Goal: Use online tool/utility: Use online tool/utility

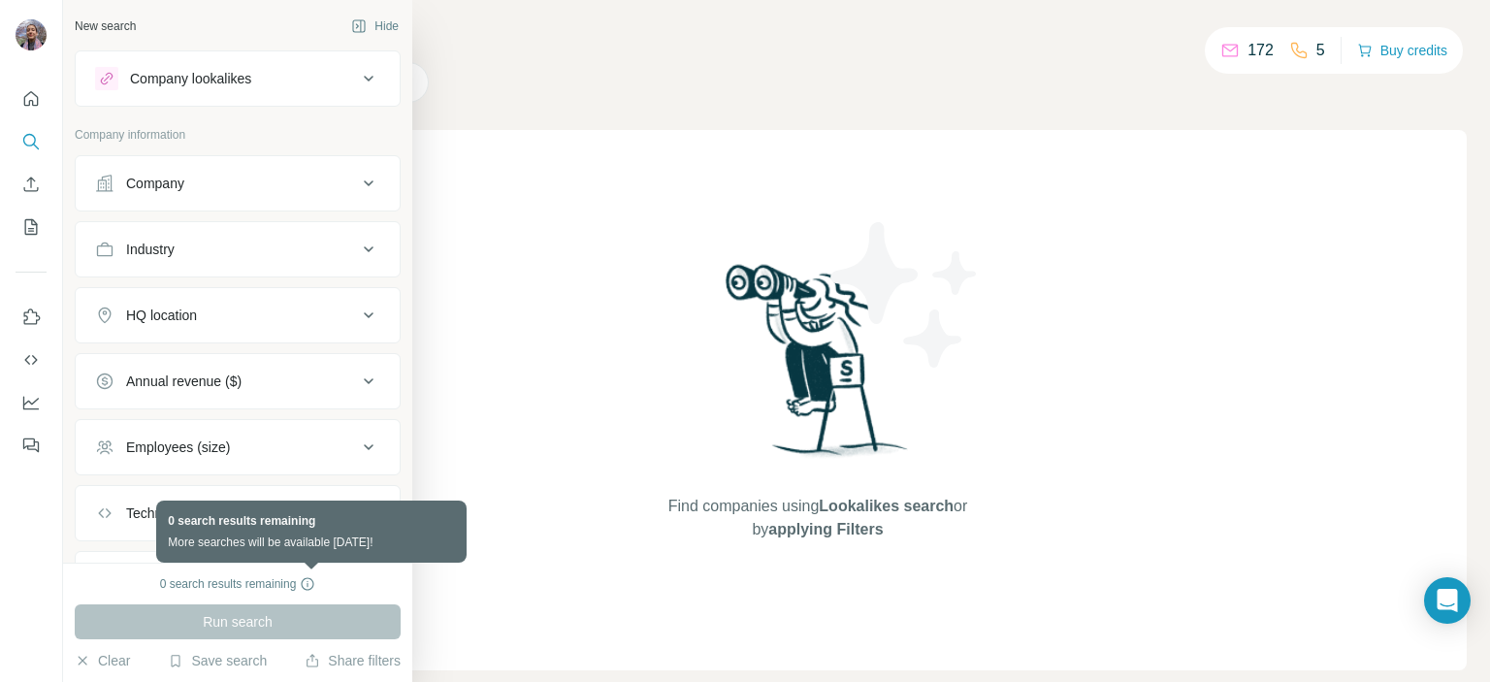
click at [309, 582] on icon at bounding box center [308, 584] width 16 height 16
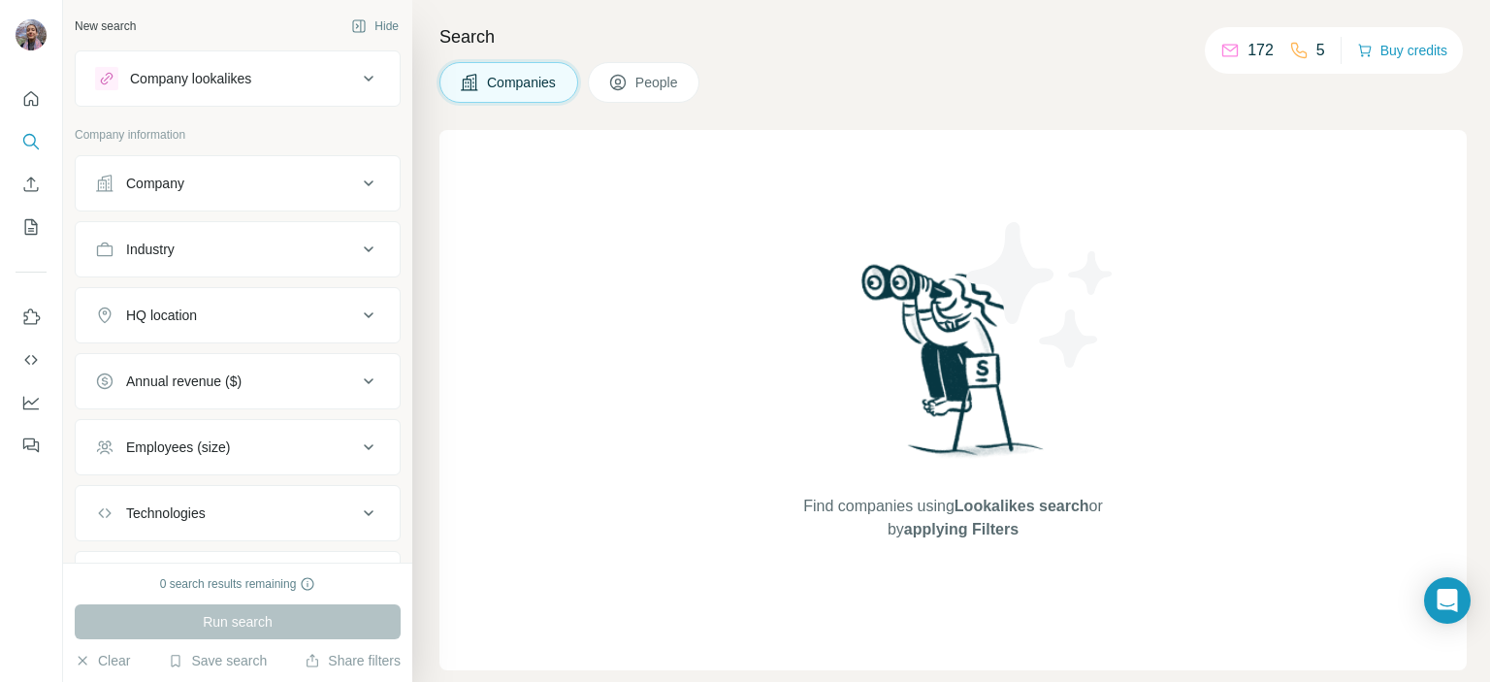
click at [114, 183] on div "Company" at bounding box center [226, 183] width 262 height 19
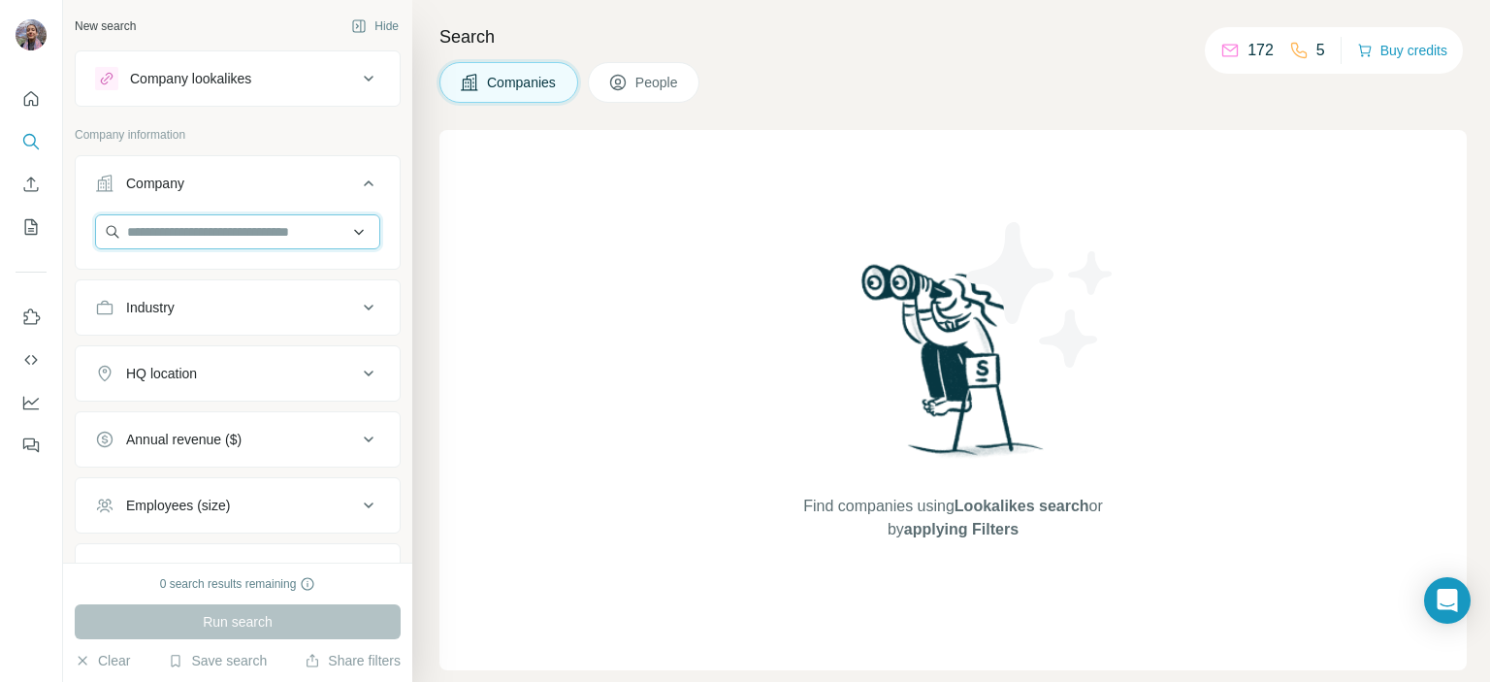
click at [175, 227] on input "text" at bounding box center [237, 231] width 285 height 35
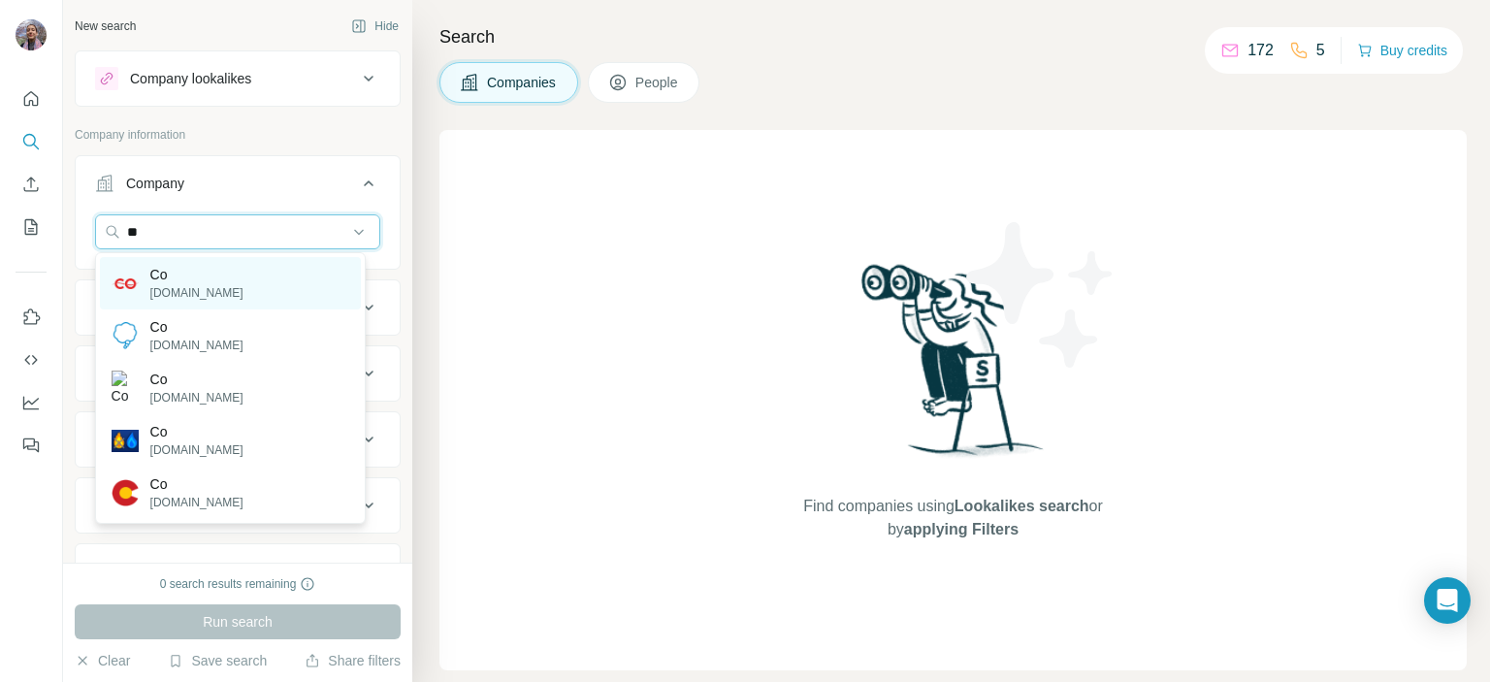
type input "**"
click at [181, 265] on p "Co" at bounding box center [196, 274] width 93 height 19
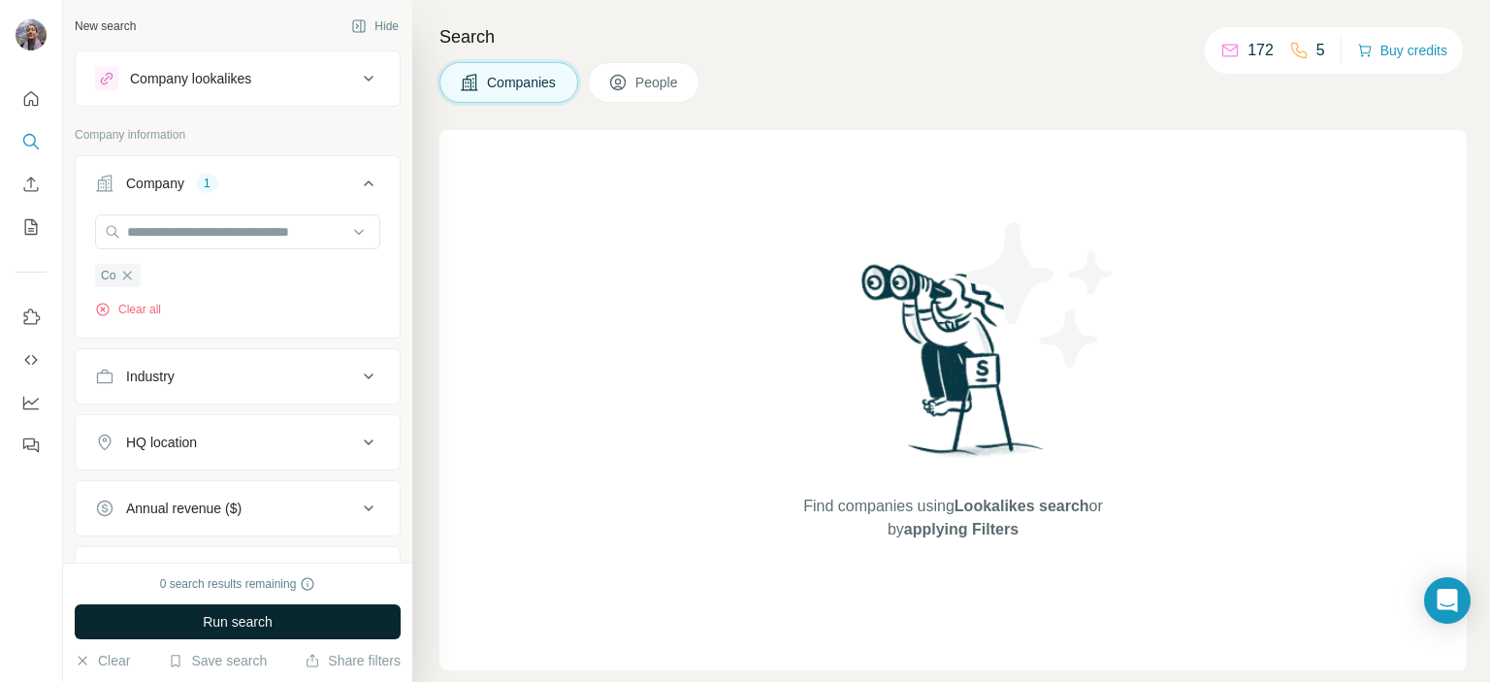
click at [244, 626] on span "Run search" at bounding box center [238, 621] width 70 height 19
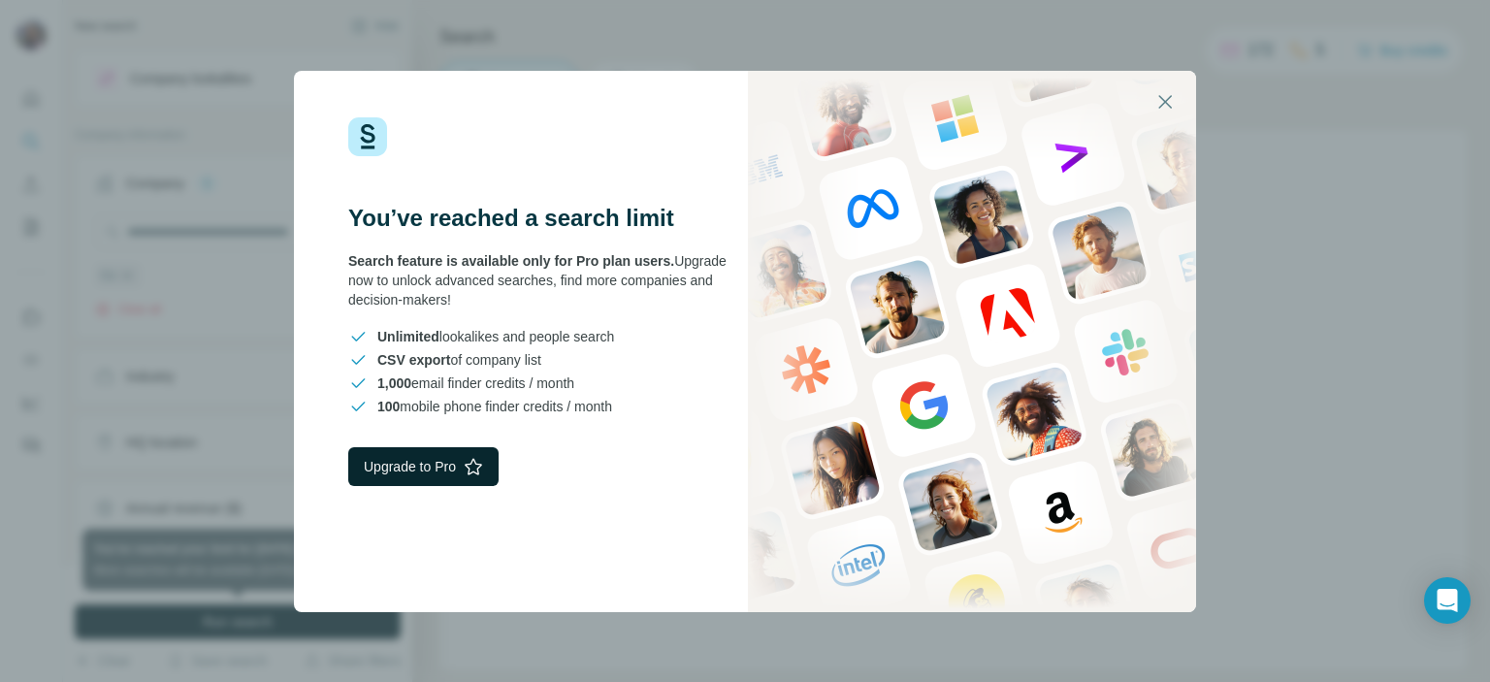
click at [414, 457] on button "Upgrade to Pro" at bounding box center [423, 466] width 150 height 39
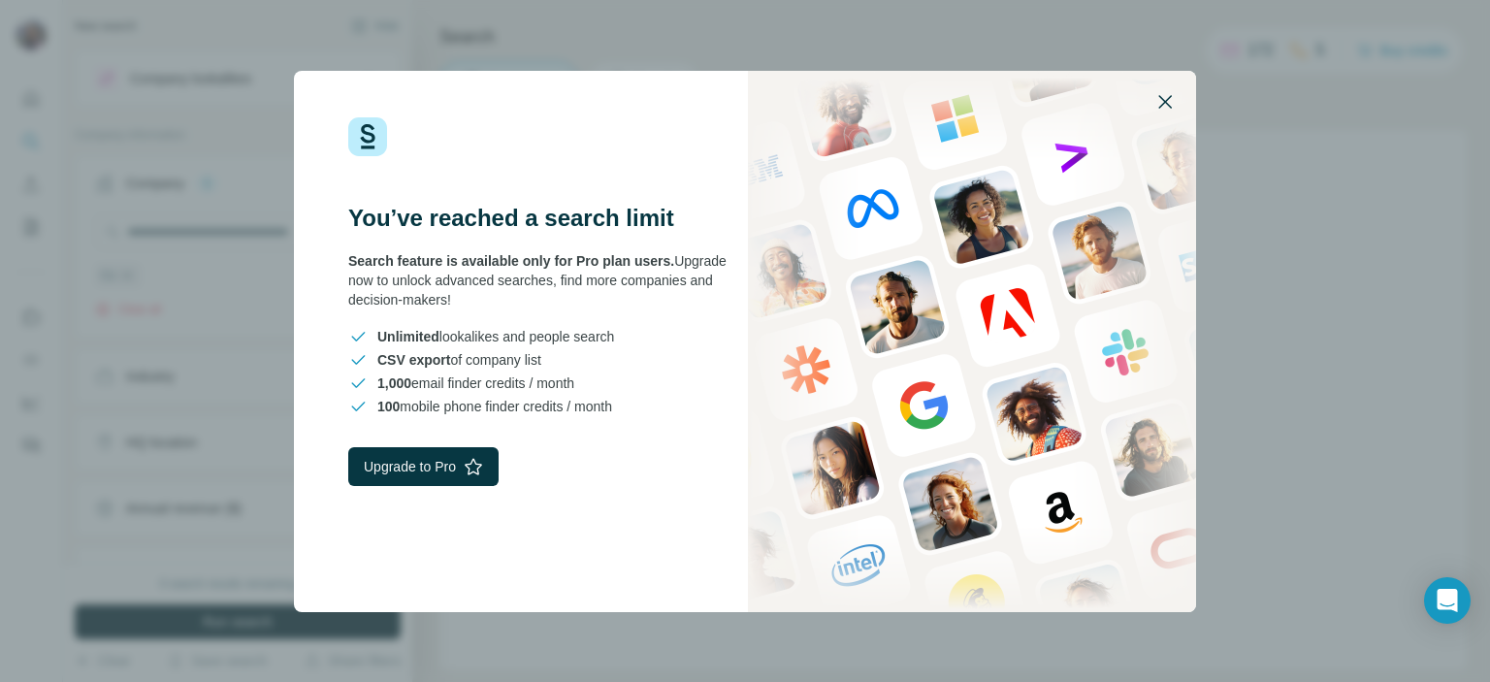
click at [1183, 102] on button "button" at bounding box center [1165, 102] width 47 height 47
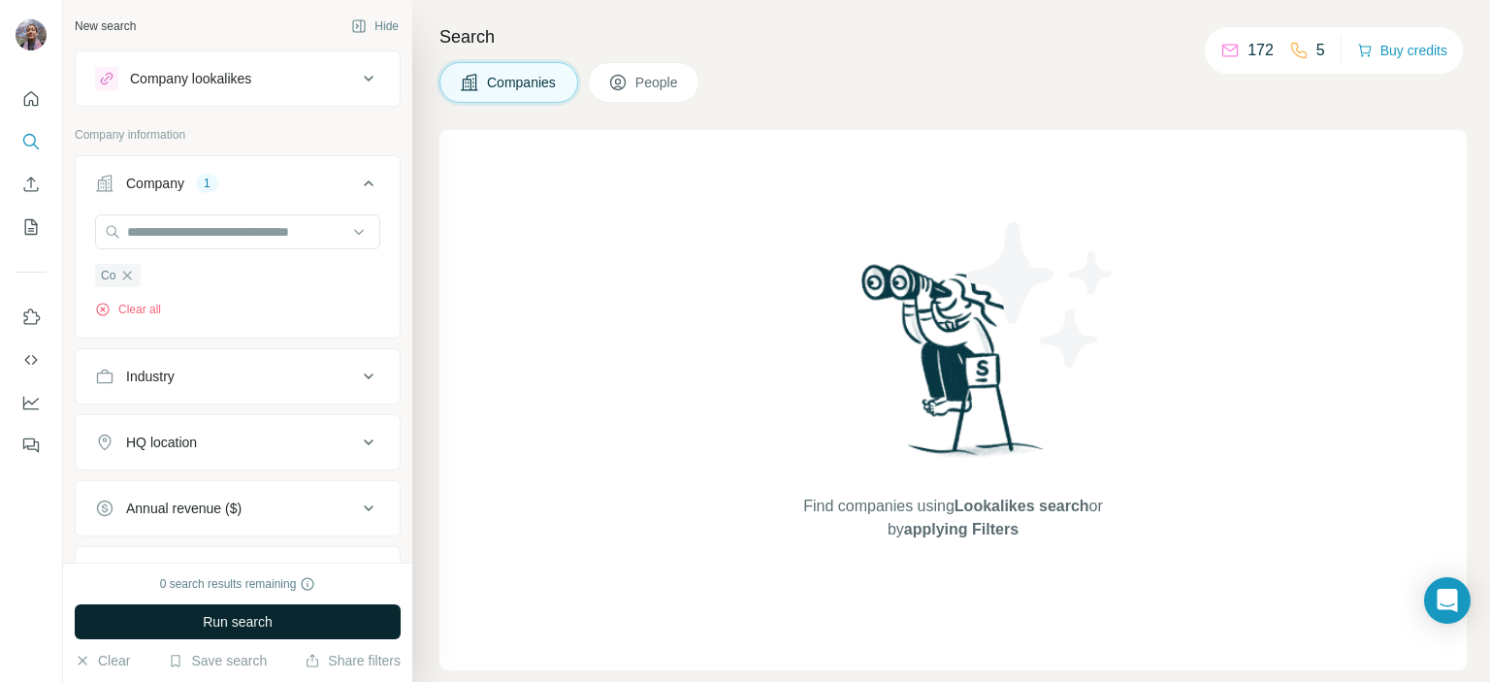
click at [246, 581] on div "0 search results remaining" at bounding box center [238, 583] width 156 height 17
click at [290, 613] on button "Run search" at bounding box center [238, 621] width 326 height 35
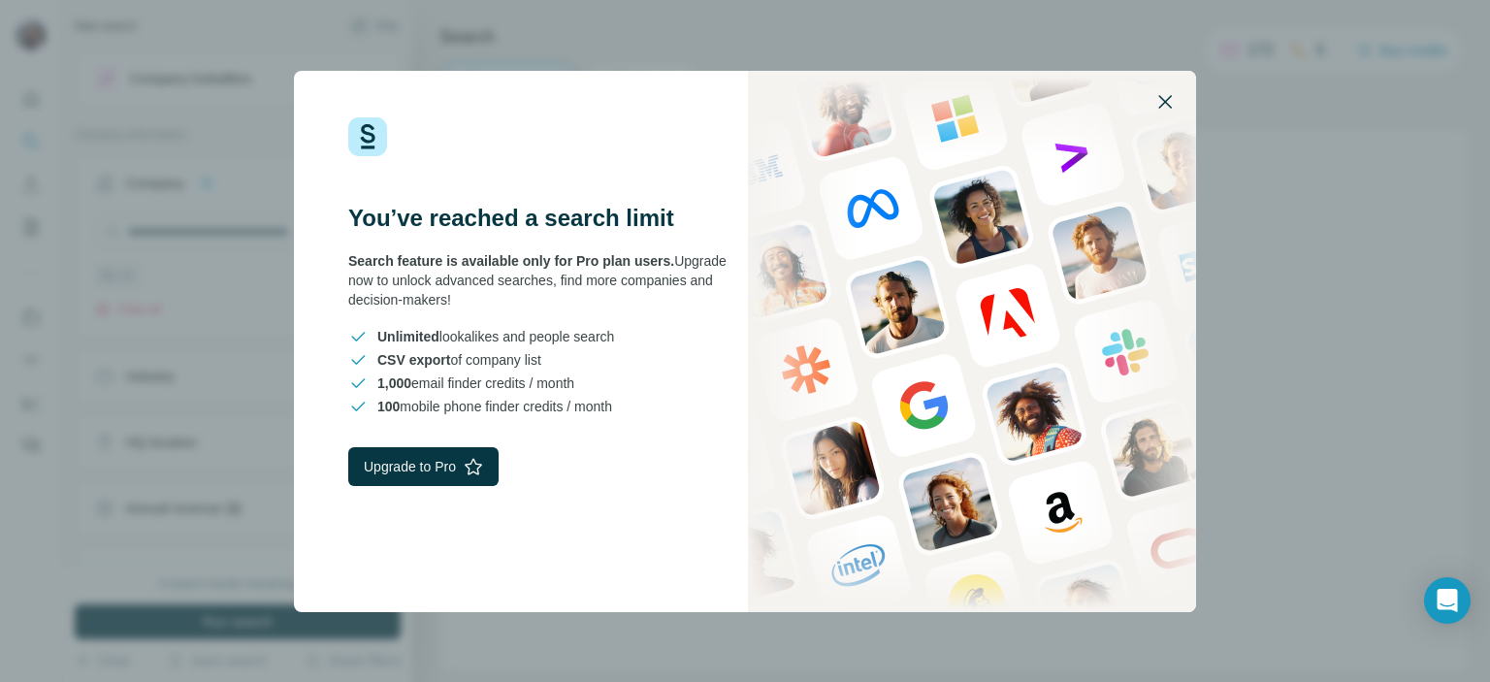
click at [1161, 96] on icon "button" at bounding box center [1164, 101] width 23 height 23
